Goal: Task Accomplishment & Management: Complete application form

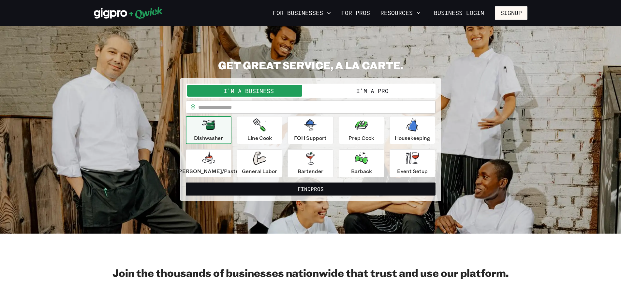
click at [355, 93] on button "I'm a Pro" at bounding box center [371, 91] width 123 height 12
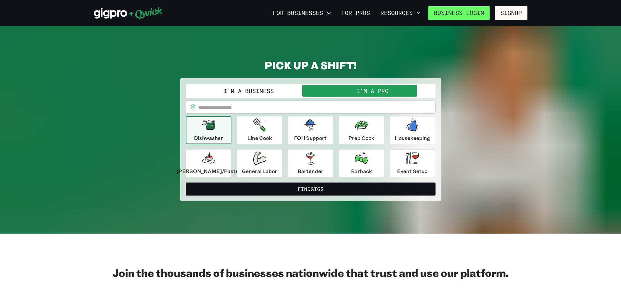
click at [478, 10] on link "Business Login" at bounding box center [458, 13] width 61 height 14
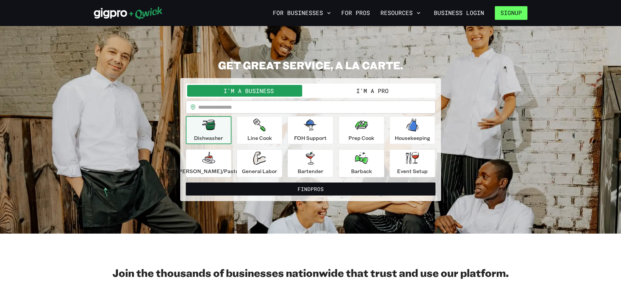
click at [503, 11] on button "Signup" at bounding box center [510, 13] width 33 height 14
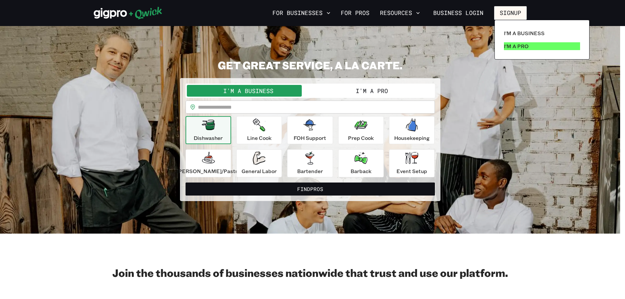
click at [537, 45] on link "I'm a Pro" at bounding box center [542, 46] width 81 height 13
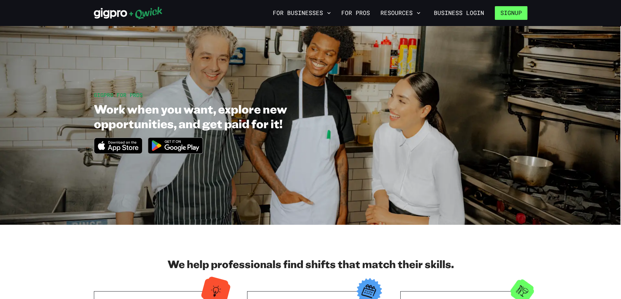
click at [510, 9] on button "Signup" at bounding box center [510, 13] width 33 height 14
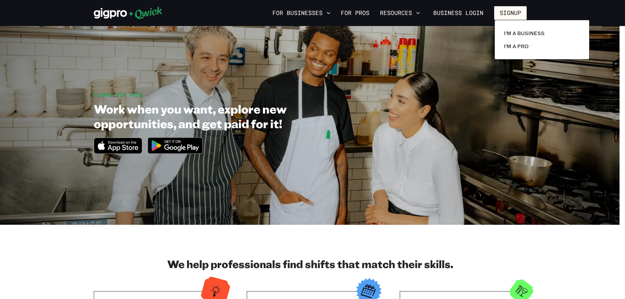
click at [469, 48] on div at bounding box center [312, 149] width 625 height 299
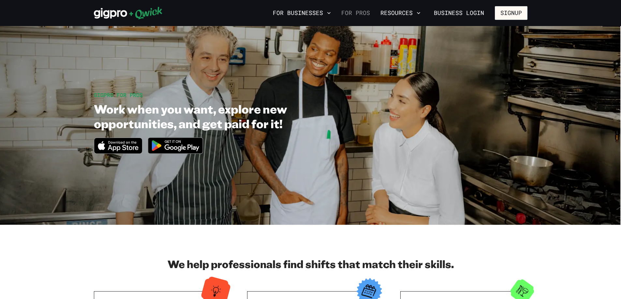
click at [352, 13] on link "For Pros" at bounding box center [355, 12] width 34 height 11
click at [399, 16] on button "Resources" at bounding box center [400, 12] width 45 height 11
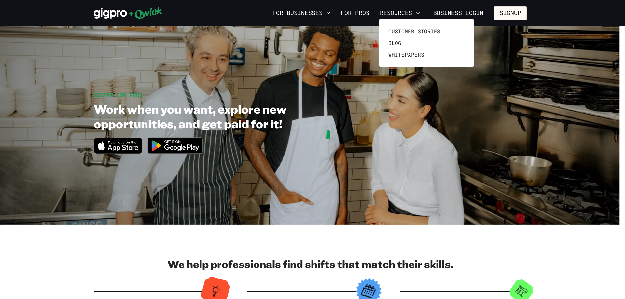
click at [364, 12] on div at bounding box center [312, 149] width 625 height 299
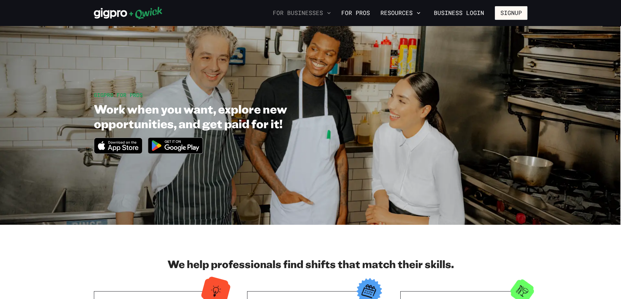
click at [326, 12] on button "For Businesses" at bounding box center [301, 12] width 63 height 11
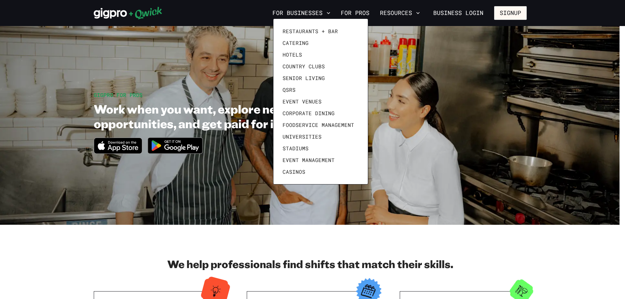
click at [360, 13] on div at bounding box center [312, 149] width 625 height 299
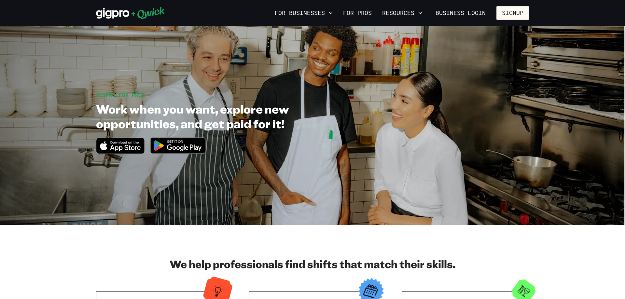
click at [360, 13] on div at bounding box center [312, 149] width 625 height 299
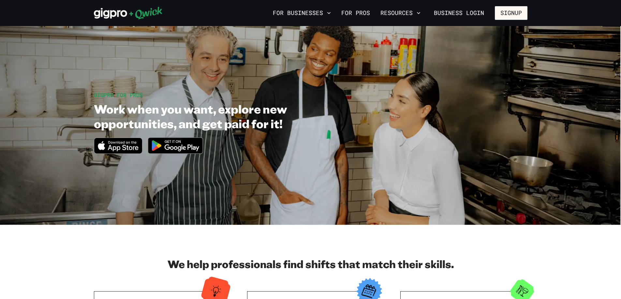
click at [360, 13] on link "For Pros" at bounding box center [355, 12] width 34 height 11
click at [398, 9] on button "Resources" at bounding box center [400, 12] width 45 height 11
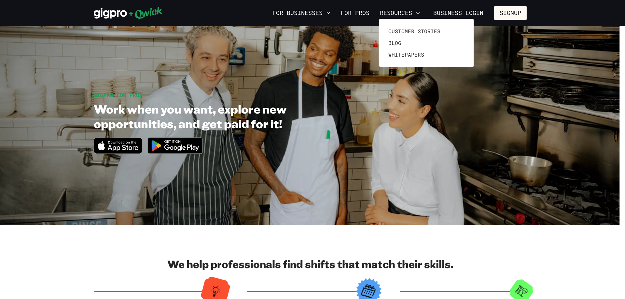
click at [451, 12] on div at bounding box center [312, 149] width 625 height 299
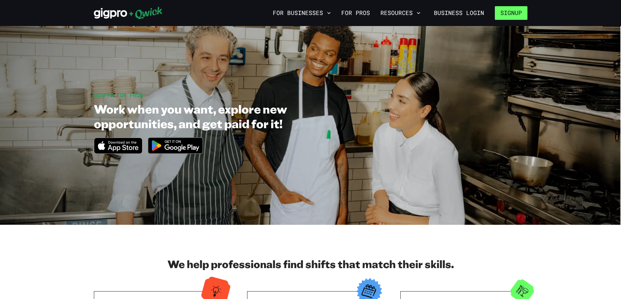
click at [521, 14] on button "Signup" at bounding box center [510, 13] width 33 height 14
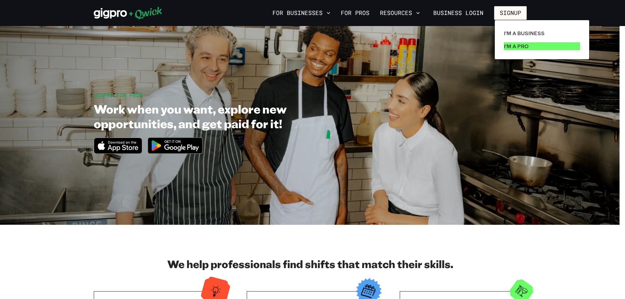
click at [517, 48] on p "I'm a Pro" at bounding box center [516, 46] width 25 height 8
click at [528, 49] on p "I'm a Pro" at bounding box center [516, 46] width 25 height 8
click at [546, 45] on link "I'm a Pro" at bounding box center [542, 46] width 81 height 13
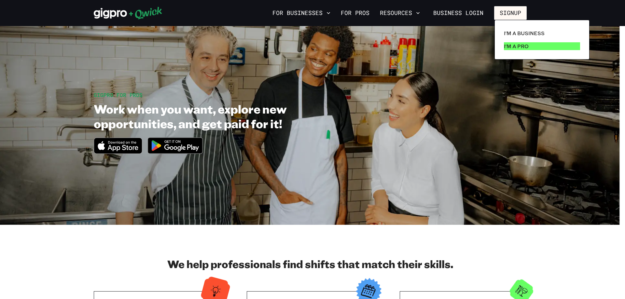
click at [546, 45] on link "I'm a Pro" at bounding box center [542, 46] width 81 height 13
click at [118, 12] on div at bounding box center [312, 149] width 625 height 299
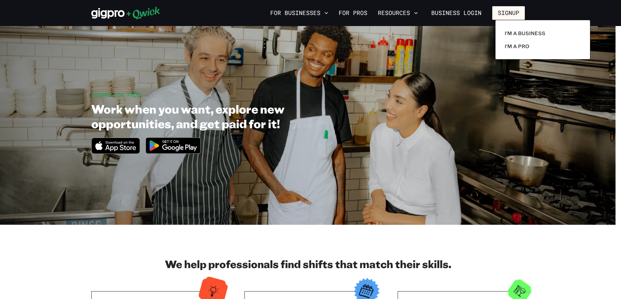
click at [118, 12] on div at bounding box center [310, 149] width 621 height 299
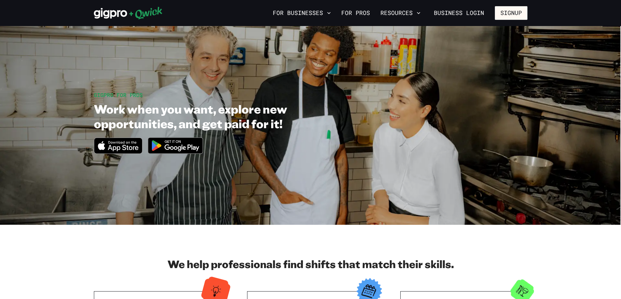
click at [118, 12] on icon at bounding box center [110, 13] width 33 height 11
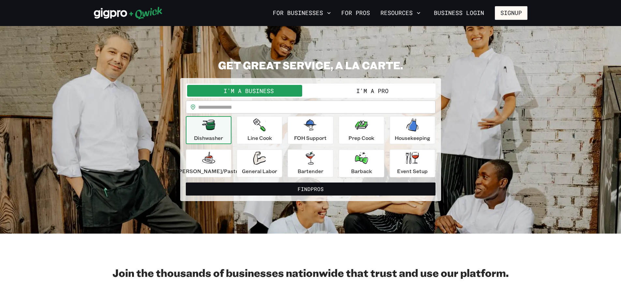
click at [377, 93] on button "I'm a Pro" at bounding box center [371, 91] width 123 height 12
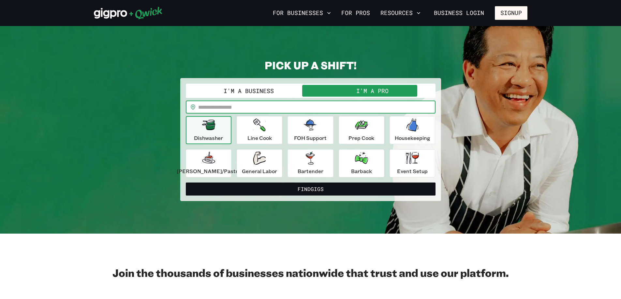
click at [359, 107] on input "text" at bounding box center [316, 107] width 237 height 13
click at [350, 109] on input "text" at bounding box center [316, 107] width 237 height 13
click at [186, 183] on button "Find Gigs" at bounding box center [311, 189] width 250 height 13
type input "*****"
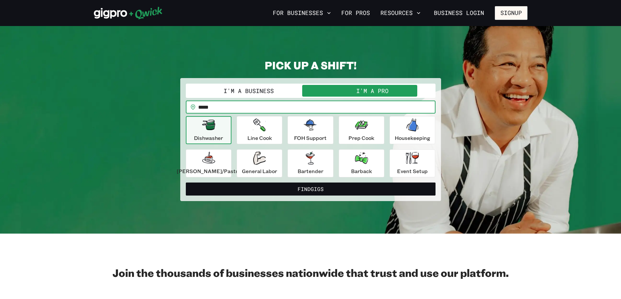
click at [186, 183] on button "Find Gigs" at bounding box center [311, 189] width 250 height 13
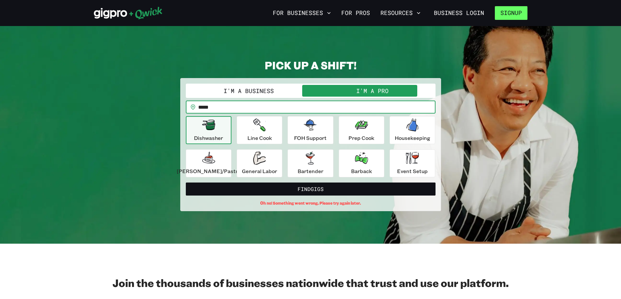
click at [508, 14] on button "Signup" at bounding box center [510, 13] width 33 height 14
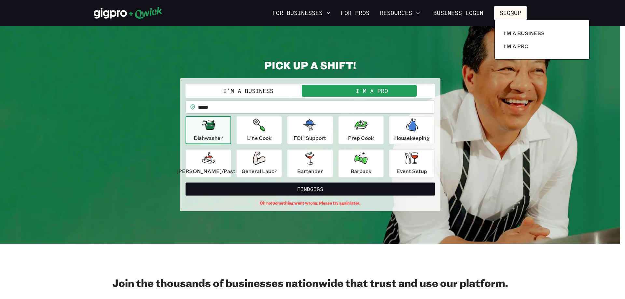
click at [508, 14] on div at bounding box center [312, 149] width 625 height 299
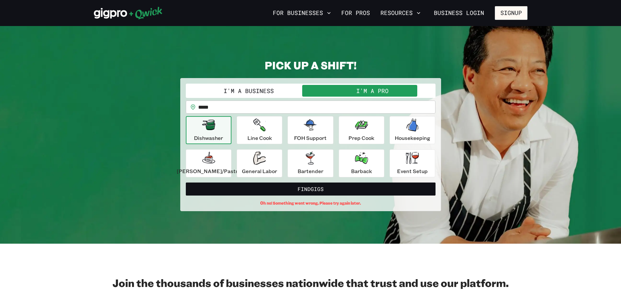
click at [508, 14] on button "Signup" at bounding box center [510, 13] width 33 height 14
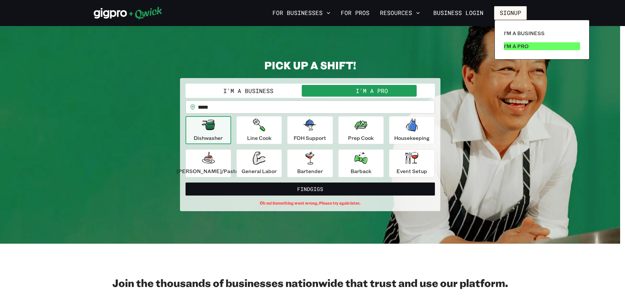
click at [519, 47] on p "I'm a Pro" at bounding box center [516, 46] width 25 height 8
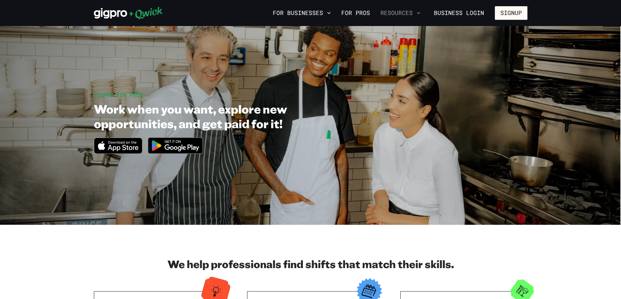
click at [419, 12] on icon "button" at bounding box center [418, 13] width 7 height 7
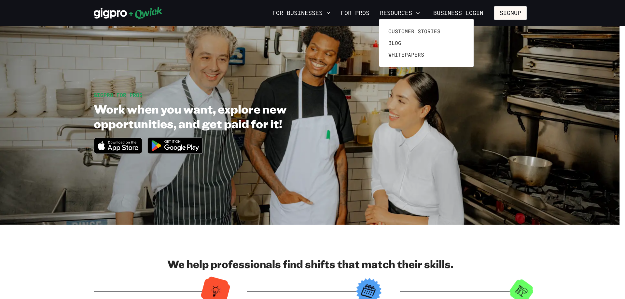
click at [358, 11] on div at bounding box center [312, 149] width 625 height 299
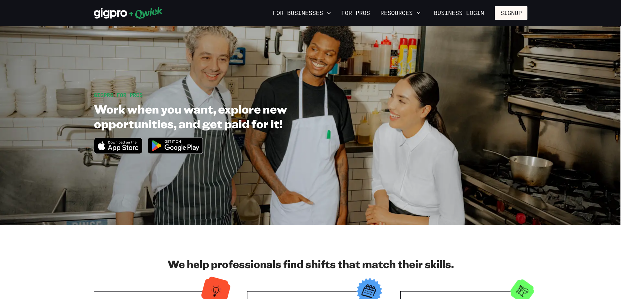
click at [358, 11] on link "For Pros" at bounding box center [355, 12] width 34 height 11
click at [356, 9] on link "For Pros" at bounding box center [355, 12] width 34 height 11
click at [471, 11] on link "Business Login" at bounding box center [458, 13] width 61 height 14
